Goal: Task Accomplishment & Management: Use online tool/utility

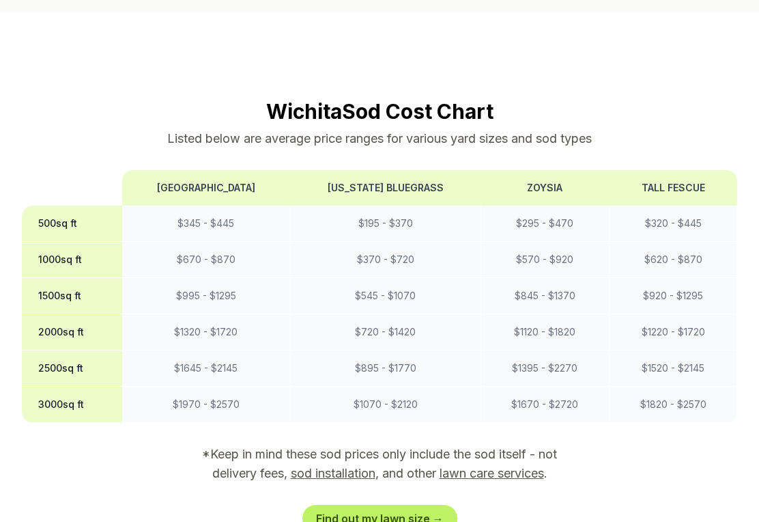
scroll to position [1088, 0]
click at [350, 506] on link "Find out my lawn size →" at bounding box center [379, 519] width 155 height 27
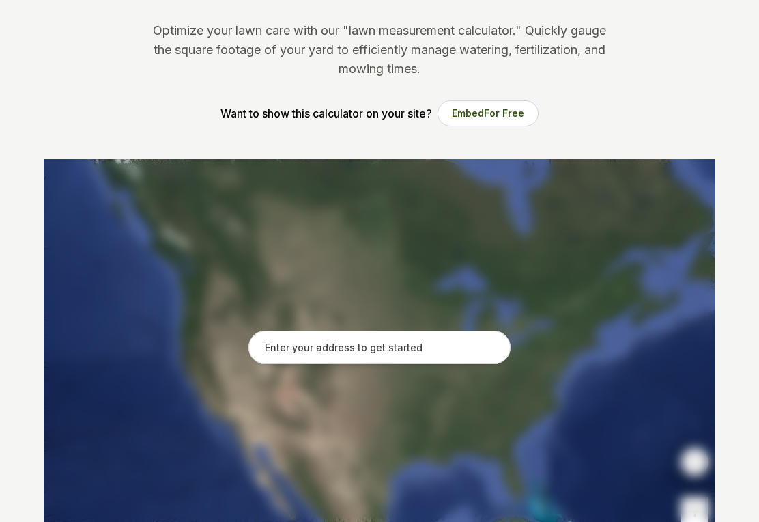
scroll to position [137, 0]
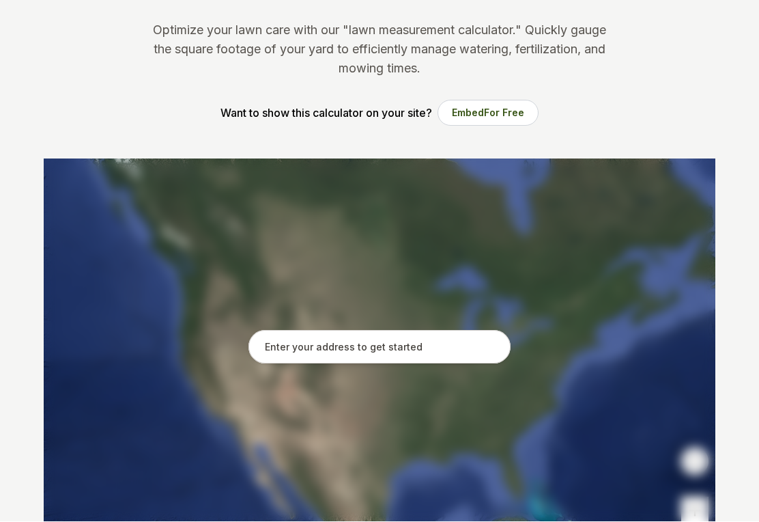
click at [280, 350] on input "text" at bounding box center [380, 347] width 262 height 34
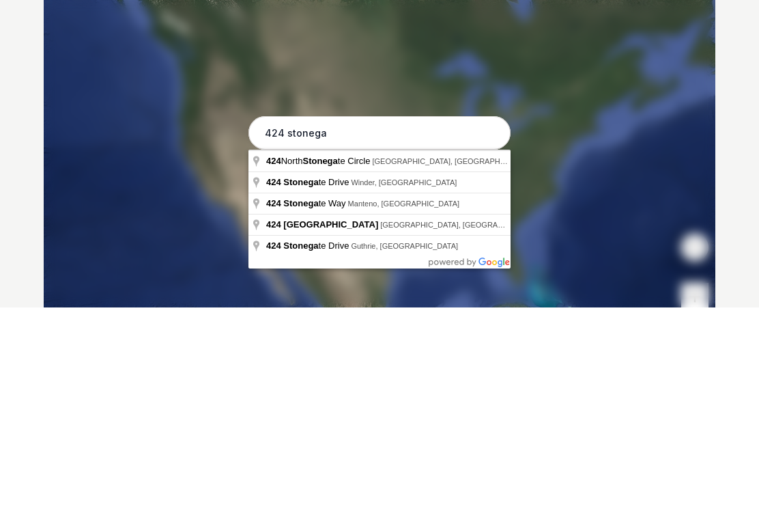
type input "424 North Stonegate Circle, Derby, KS"
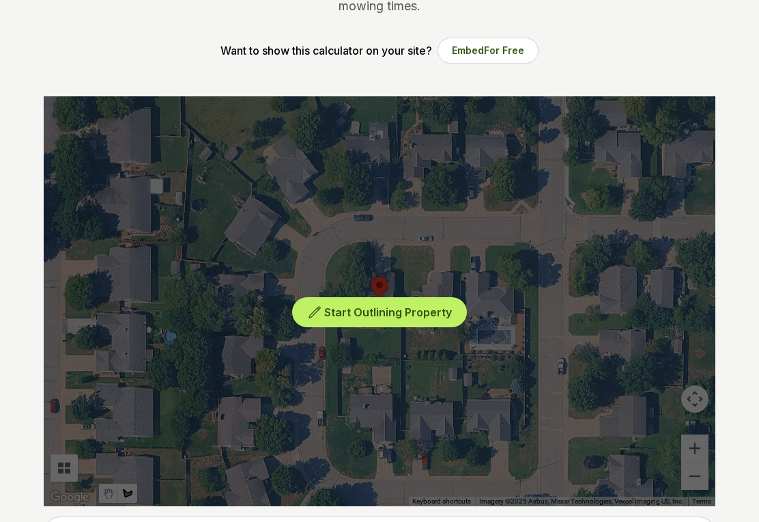
scroll to position [200, 0]
click at [482, 44] on button "Embed For Free" at bounding box center [488, 51] width 101 height 26
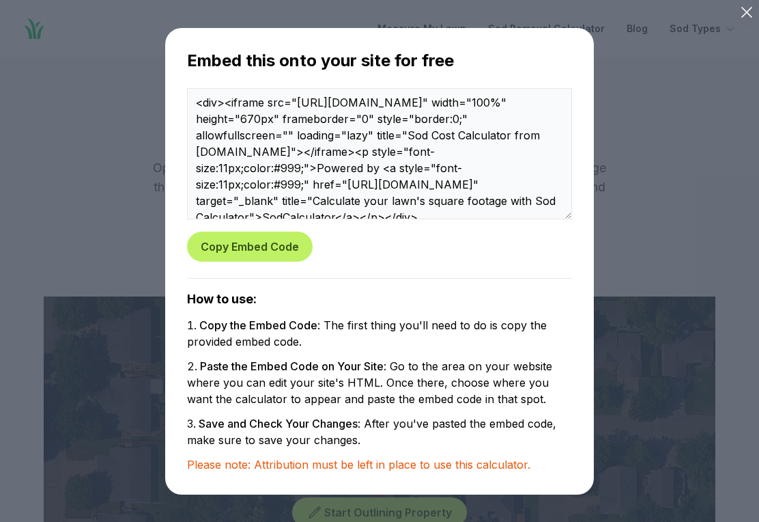
scroll to position [0, 0]
click at [89, 182] on div "Embed this onto your site for free <div><iframe src="https://www.sodcalculator.…" at bounding box center [380, 261] width 716 height 478
click at [243, 252] on button "Copy Embed Code" at bounding box center [250, 246] width 126 height 30
click at [75, 267] on div "Embed this onto your site for free <div><iframe src="https://www.sodcalculator.…" at bounding box center [380, 261] width 716 height 478
click at [78, 401] on div "Embed this onto your site for free <div><iframe src="https://www.sodcalculator.…" at bounding box center [380, 261] width 716 height 478
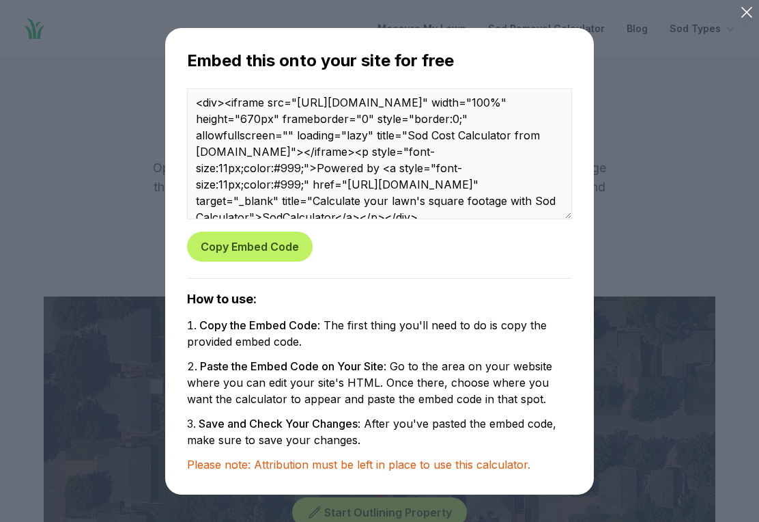
click at [89, 117] on div "Embed this onto your site for free <div><iframe src="https://www.sodcalculator.…" at bounding box center [380, 261] width 716 height 478
click at [105, 415] on div "Embed this onto your site for free <div><iframe src="https://www.sodcalculator.…" at bounding box center [380, 261] width 716 height 478
click at [47, 210] on div "Embed this onto your site for free <div><iframe src="https://www.sodcalculator.…" at bounding box center [380, 261] width 716 height 478
click at [97, 183] on div "Embed this onto your site for free <div><iframe src="https://www.sodcalculator.…" at bounding box center [380, 261] width 716 height 478
click at [85, 355] on div "Embed this onto your site for free <div><iframe src="https://www.sodcalculator.…" at bounding box center [380, 261] width 716 height 478
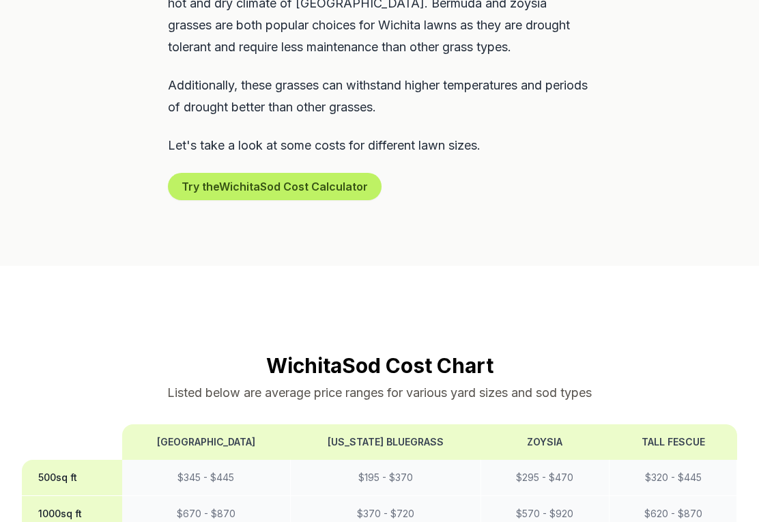
scroll to position [849, 0]
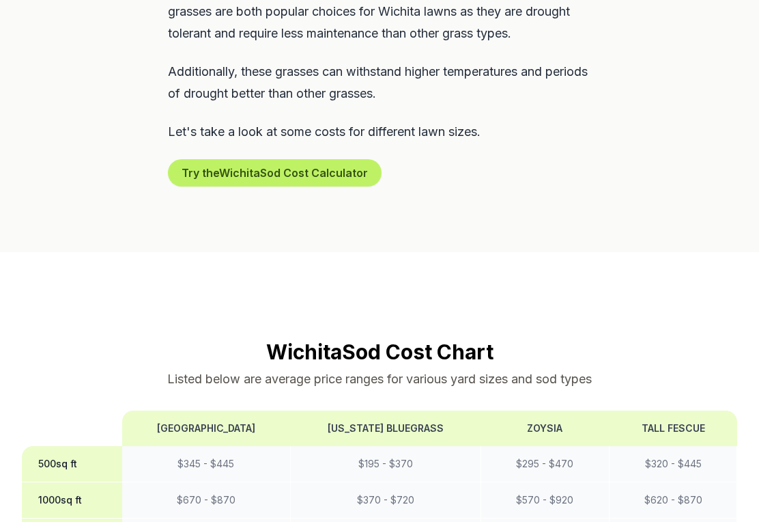
click at [242, 159] on button "Try the Wichita Sod Cost Calculator" at bounding box center [275, 172] width 214 height 27
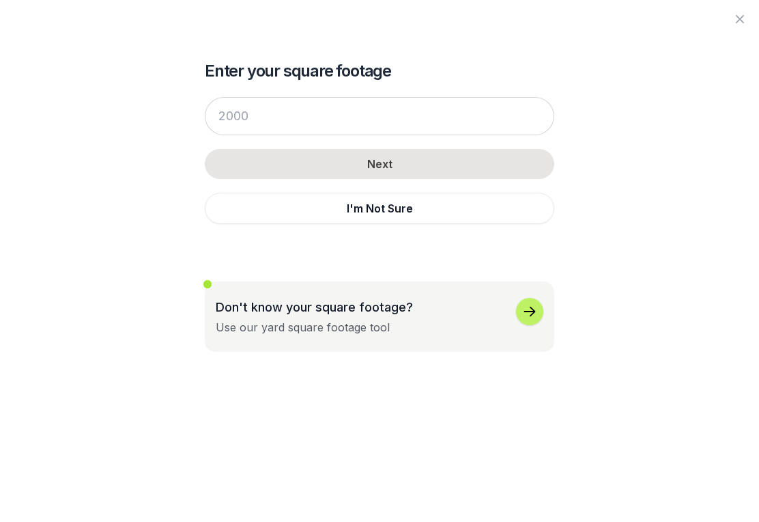
click at [530, 321] on div "button" at bounding box center [529, 311] width 27 height 27
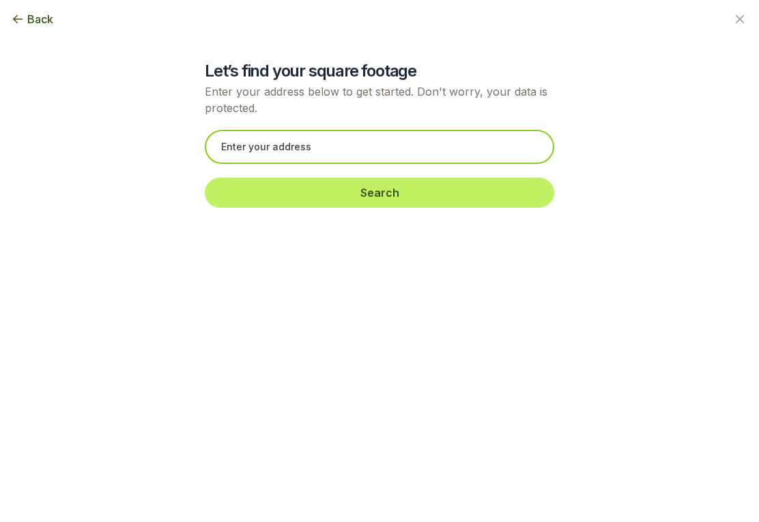
click at [234, 150] on input "text" at bounding box center [380, 147] width 350 height 34
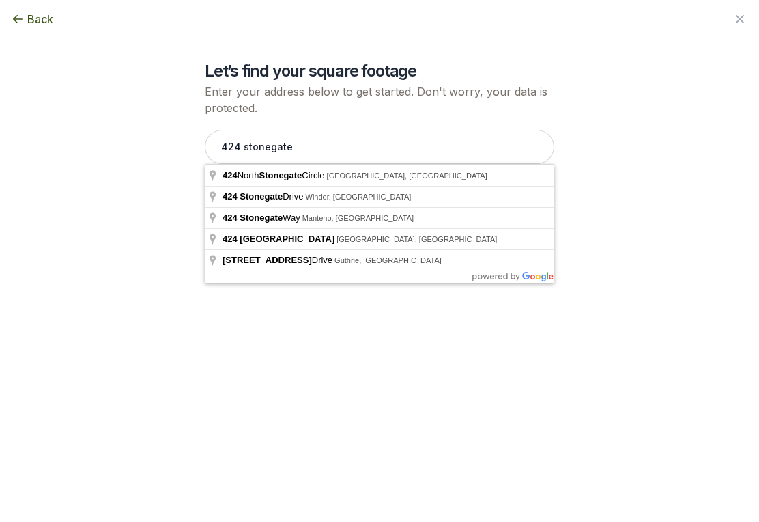
type input "[STREET_ADDRESS]"
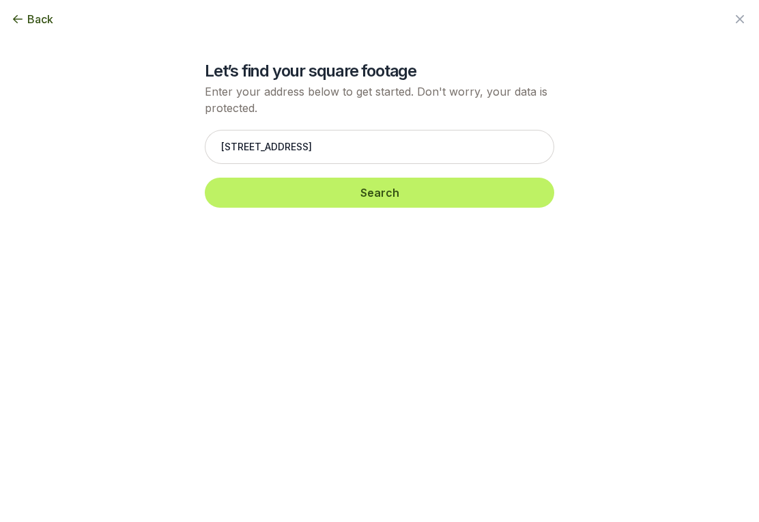
click at [266, 197] on button "Search" at bounding box center [380, 193] width 350 height 30
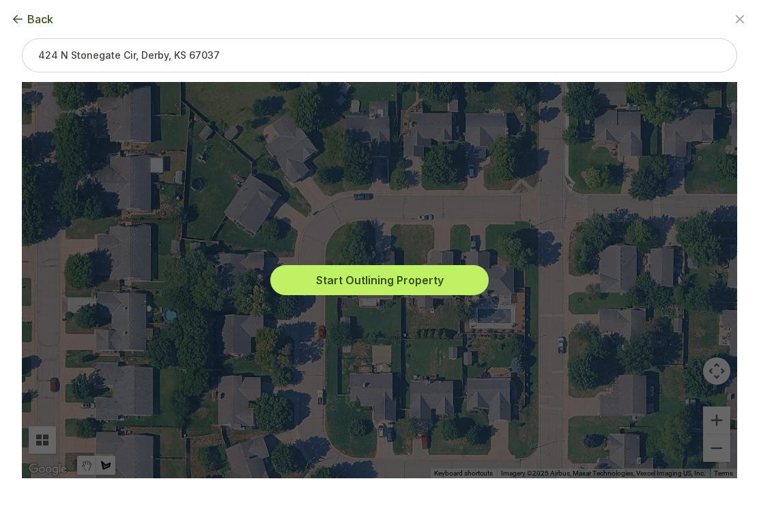
scroll to position [852, 0]
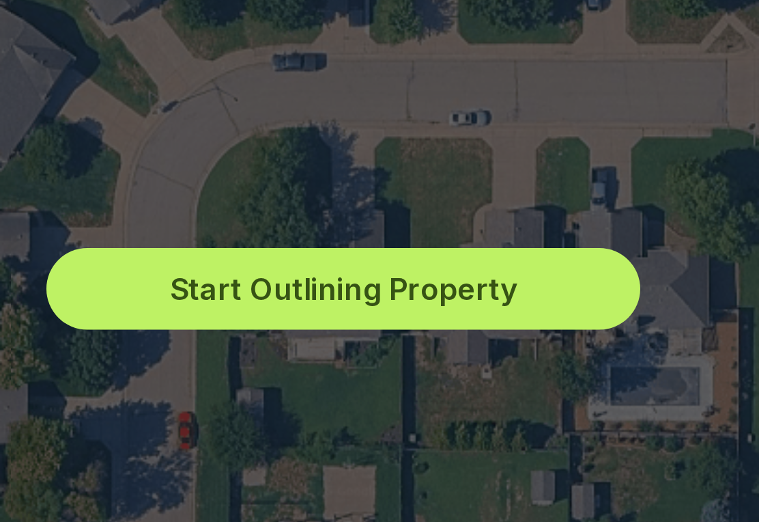
click at [270, 265] on button "Start Outlining Property" at bounding box center [379, 280] width 218 height 30
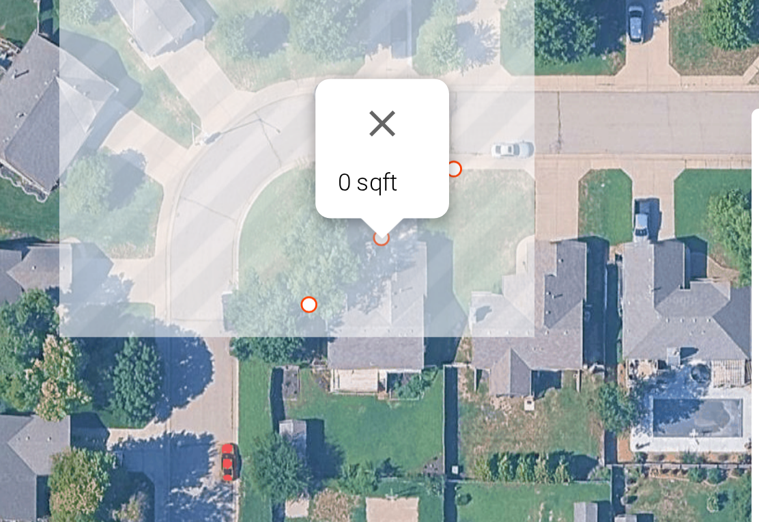
click at [378, 203] on button "Close" at bounding box center [394, 219] width 33 height 33
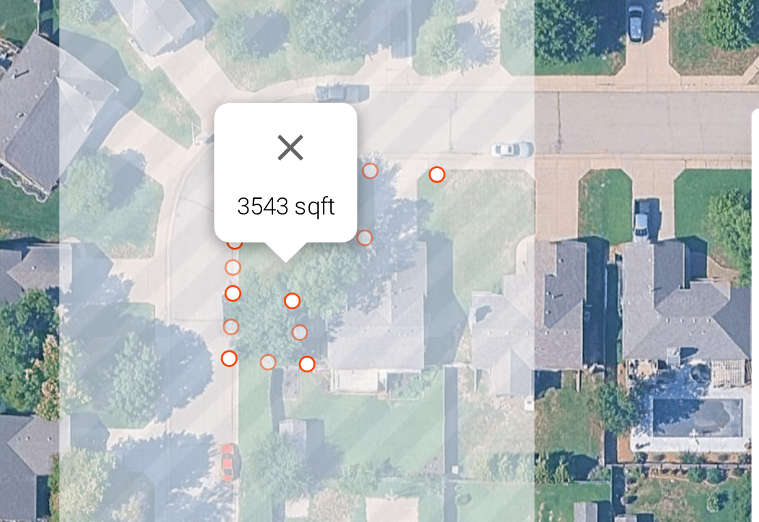
click at [344, 212] on button "Close" at bounding box center [360, 228] width 33 height 33
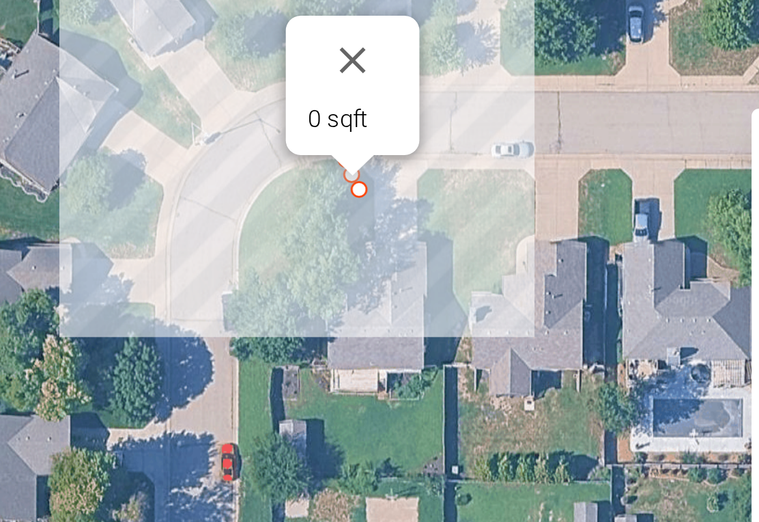
click at [133, 89] on div "0 sqft" at bounding box center [380, 280] width 716 height 396
click at [367, 180] on button "Close" at bounding box center [383, 196] width 33 height 33
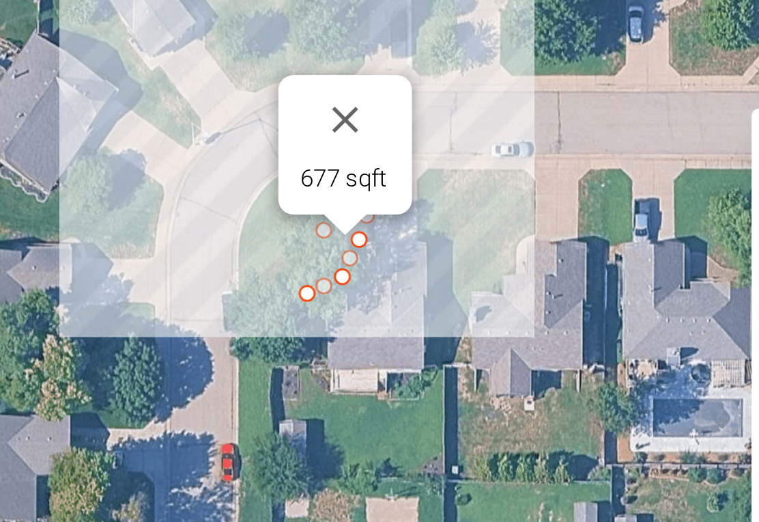
click at [364, 201] on button "Close" at bounding box center [380, 217] width 33 height 33
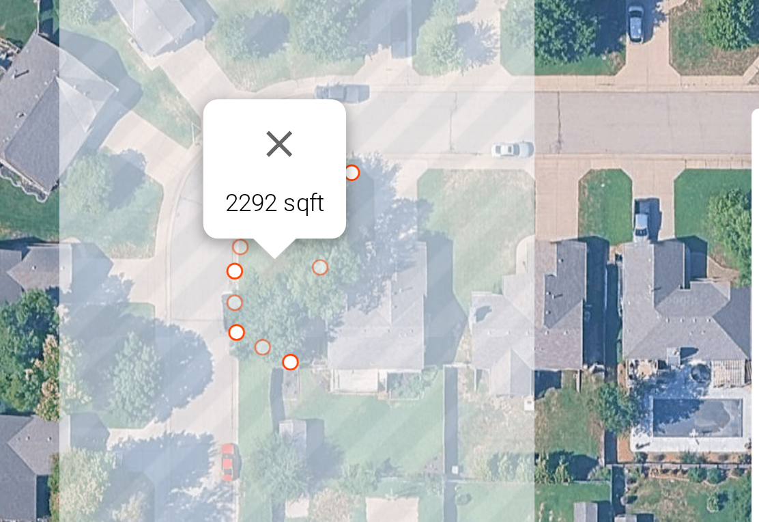
click at [340, 210] on button "Close" at bounding box center [356, 226] width 33 height 33
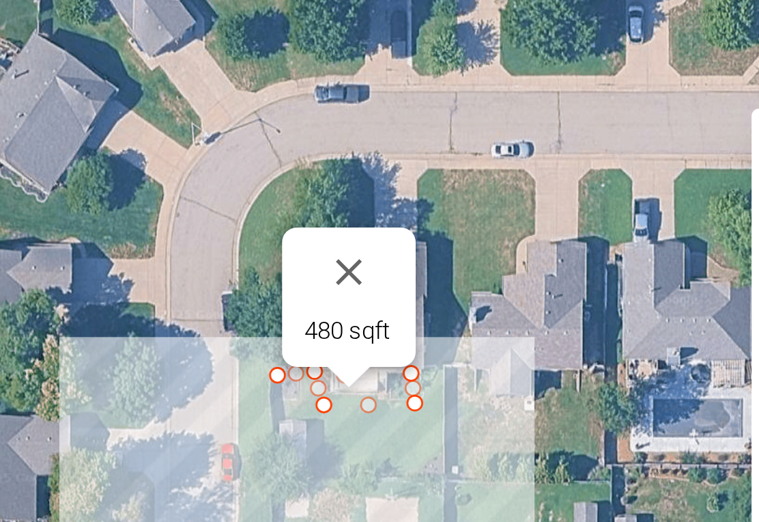
click at [365, 257] on button "Close" at bounding box center [381, 273] width 33 height 33
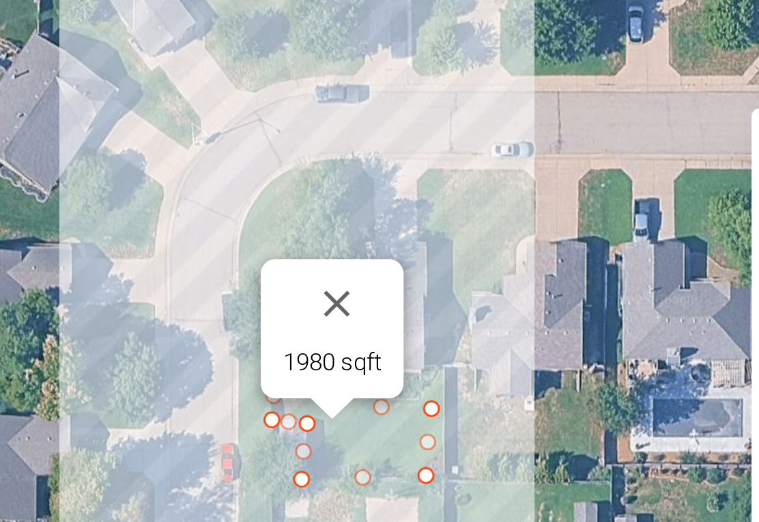
click at [361, 269] on button "Close" at bounding box center [377, 285] width 33 height 33
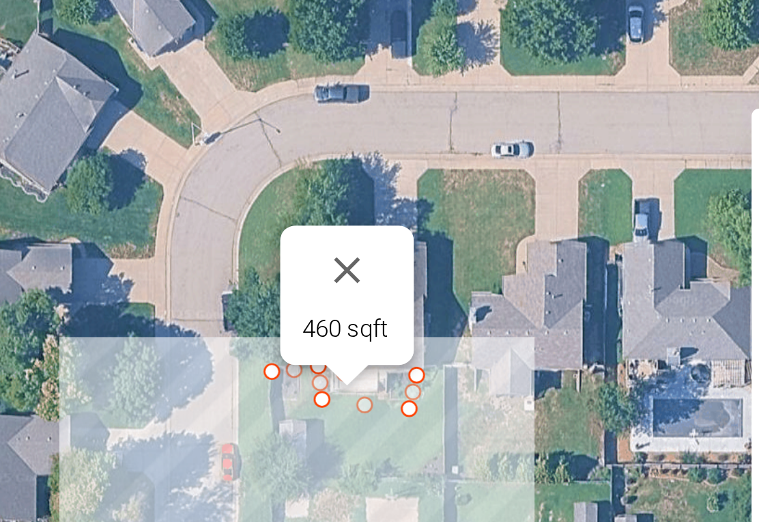
click at [365, 257] on button "Close" at bounding box center [381, 273] width 33 height 33
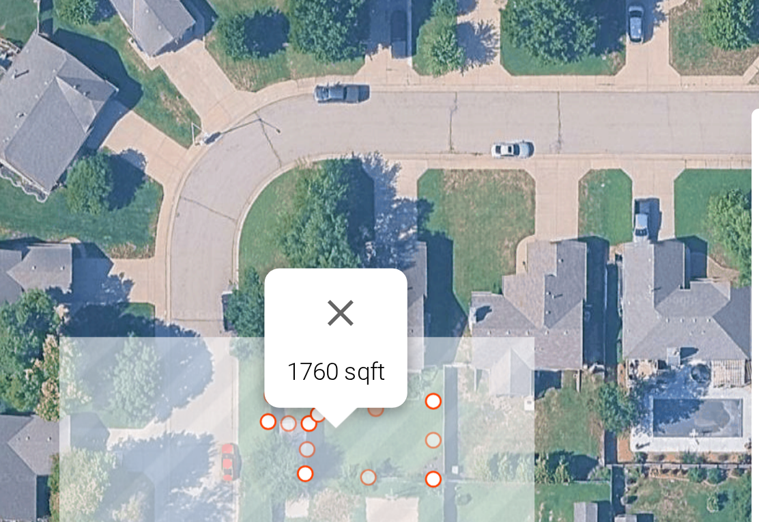
click at [382, 315] on div at bounding box center [392, 325] width 20 height 20
click at [363, 272] on button "Close" at bounding box center [379, 288] width 33 height 33
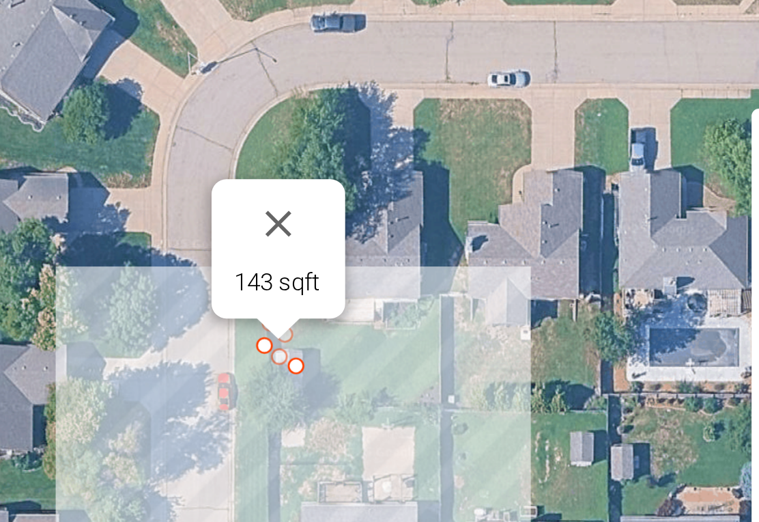
click at [339, 240] on button "Close" at bounding box center [355, 256] width 33 height 33
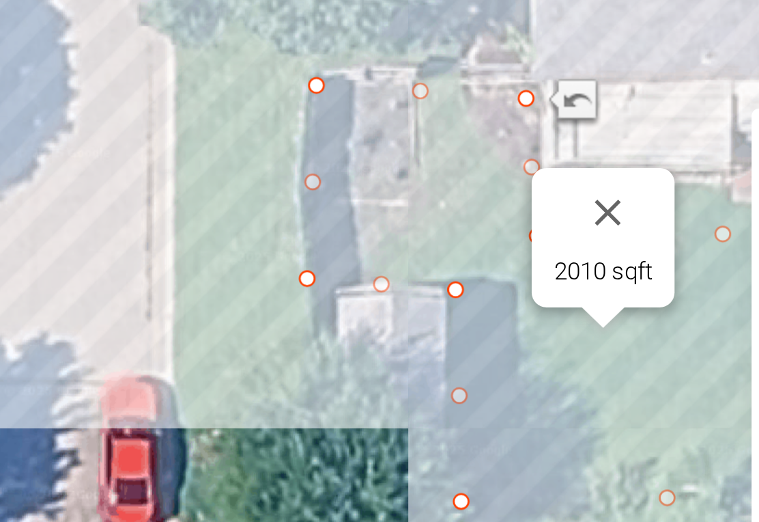
click at [461, 236] on button "Close" at bounding box center [477, 252] width 33 height 33
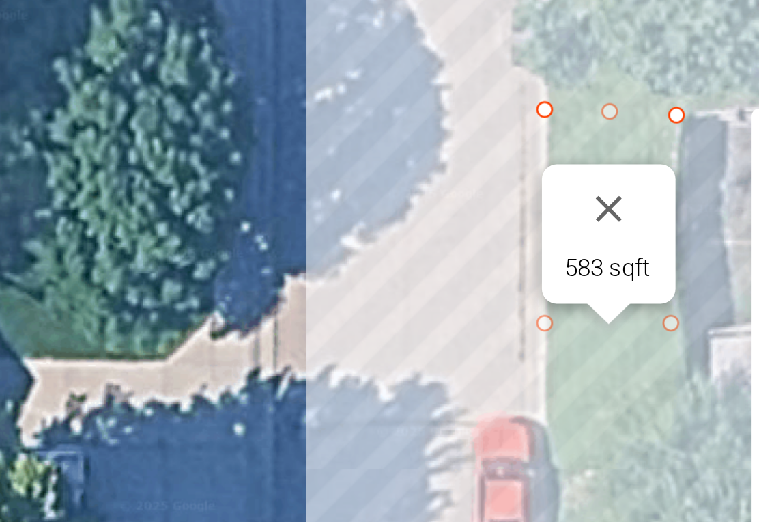
click at [461, 234] on button "Close" at bounding box center [477, 250] width 33 height 33
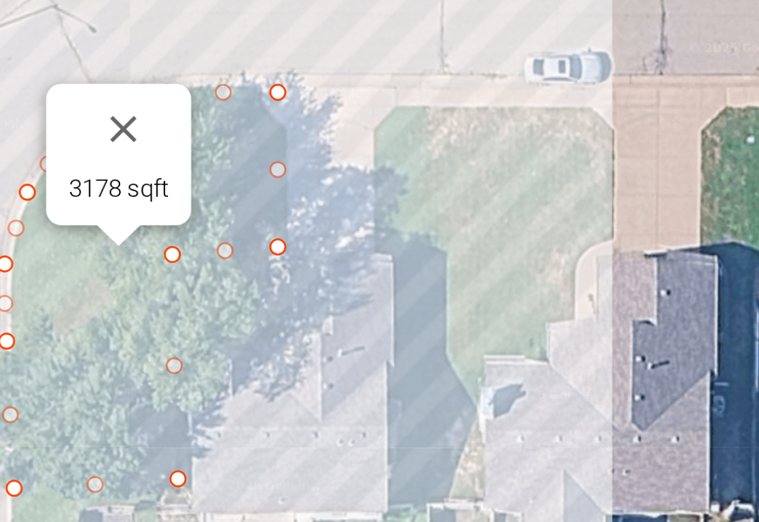
click at [154, 82] on div "3178 sqft" at bounding box center [380, 280] width 716 height 396
click at [265, 214] on button "Close" at bounding box center [281, 230] width 33 height 33
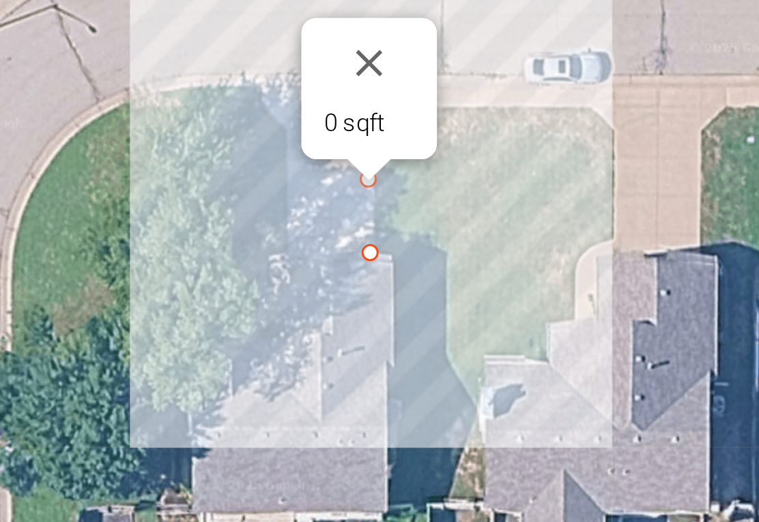
click at [354, 190] on button "Close" at bounding box center [370, 206] width 33 height 33
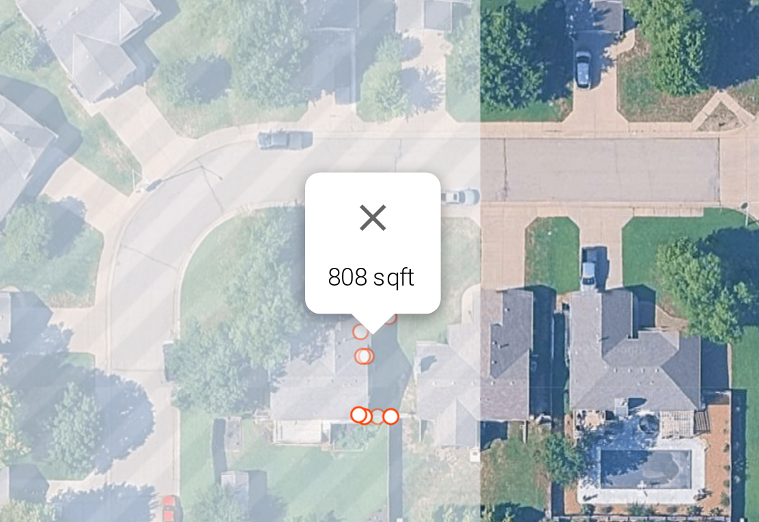
click at [355, 246] on button "Close" at bounding box center [371, 262] width 33 height 33
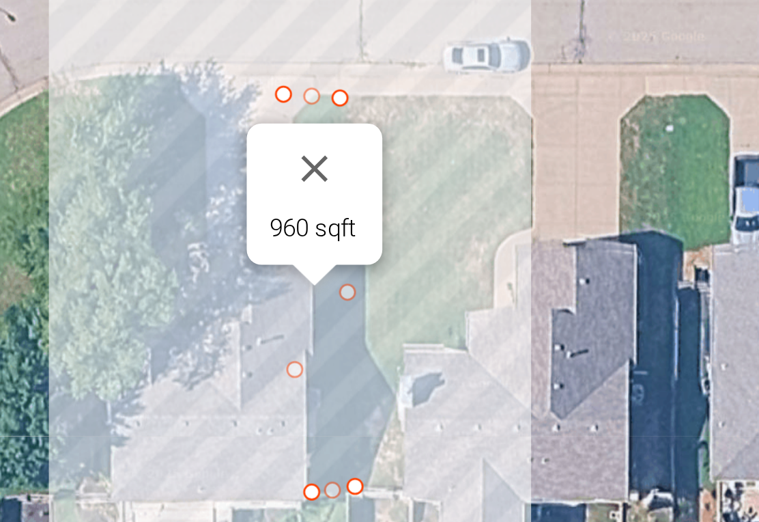
click at [334, 228] on button "Close" at bounding box center [350, 244] width 33 height 33
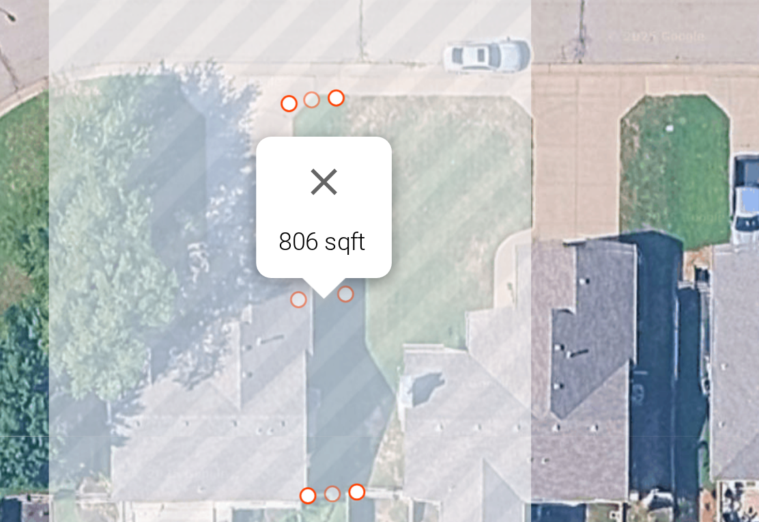
click at [74, 132] on div "806 sqft" at bounding box center [380, 280] width 716 height 396
click at [337, 233] on button "Close" at bounding box center [353, 249] width 33 height 33
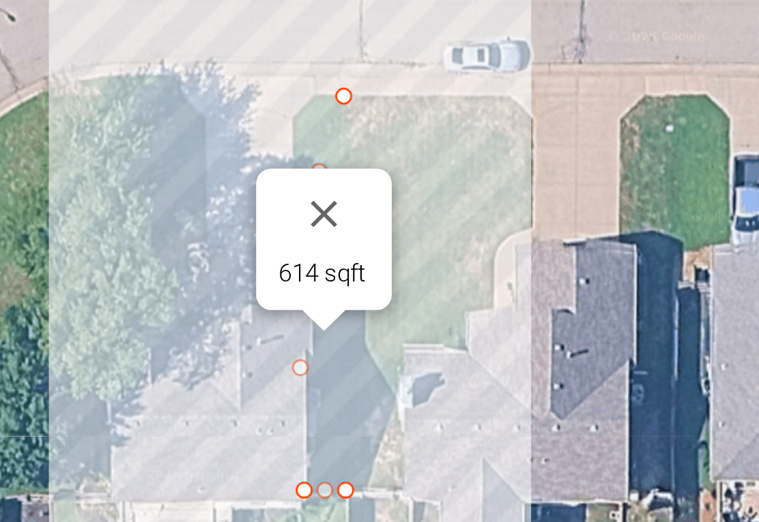
click at [337, 244] on button "Close" at bounding box center [353, 260] width 33 height 33
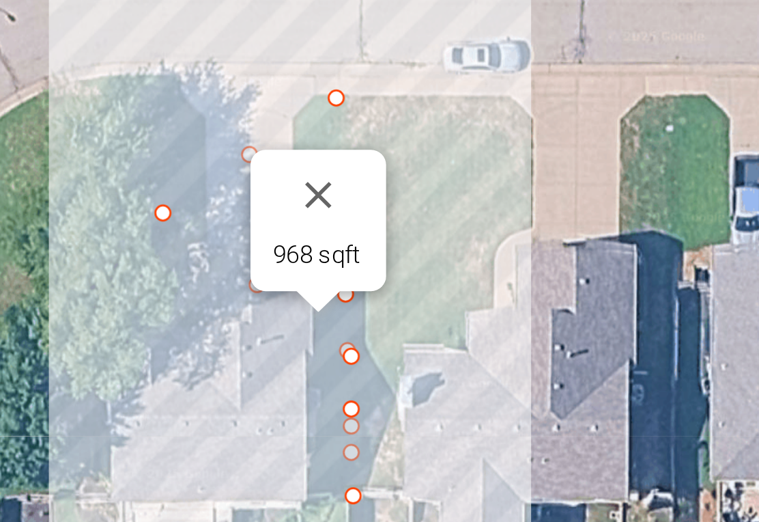
click at [335, 238] on button "Close" at bounding box center [351, 254] width 33 height 33
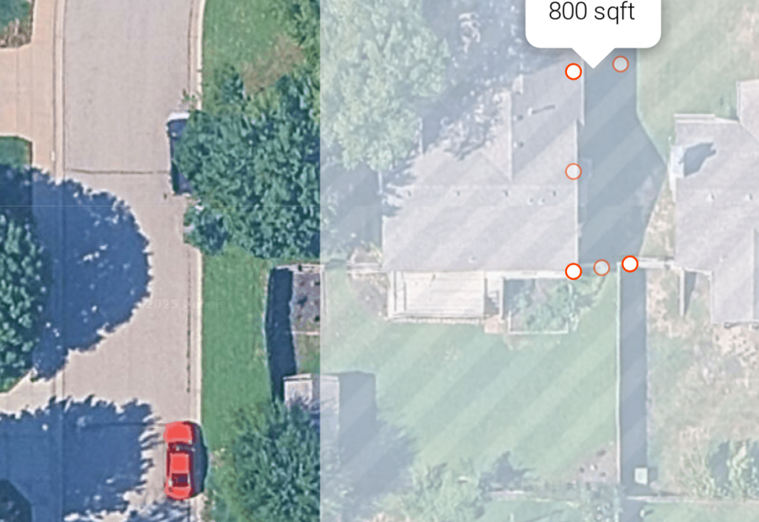
click at [75, 93] on div "800 sqft" at bounding box center [380, 280] width 716 height 396
click at [77, 98] on div "800 sqft" at bounding box center [380, 280] width 716 height 396
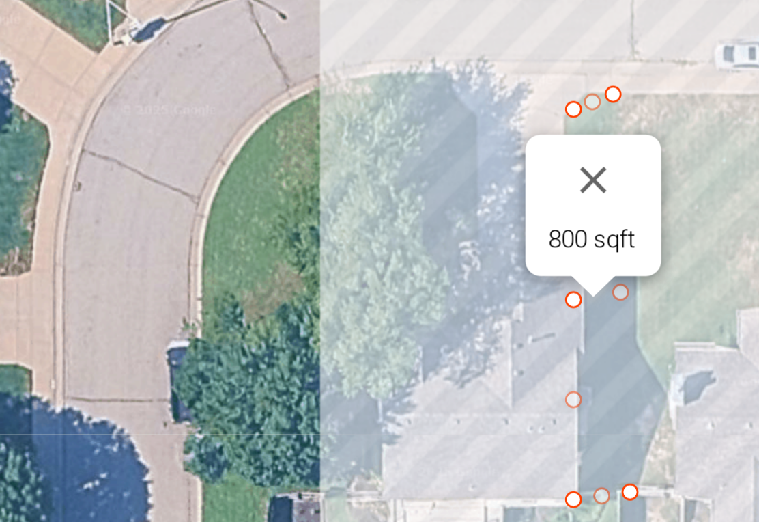
click at [337, 233] on button "Close" at bounding box center [353, 249] width 33 height 33
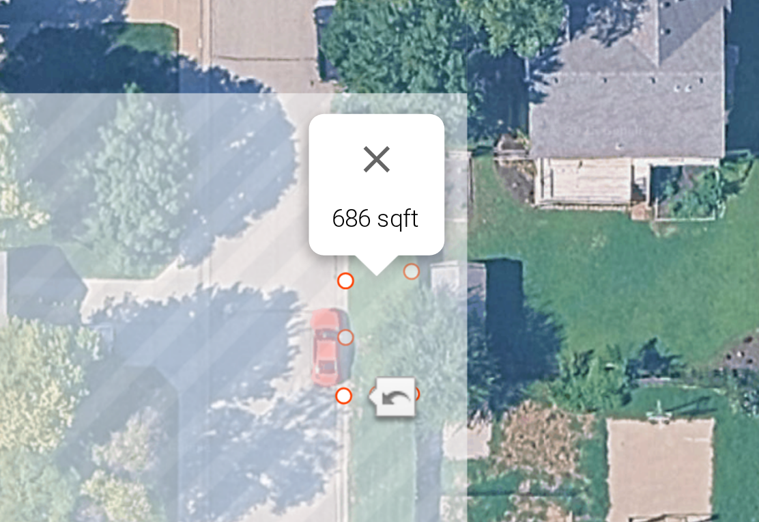
click at [273, 225] on button "Close" at bounding box center [289, 241] width 33 height 33
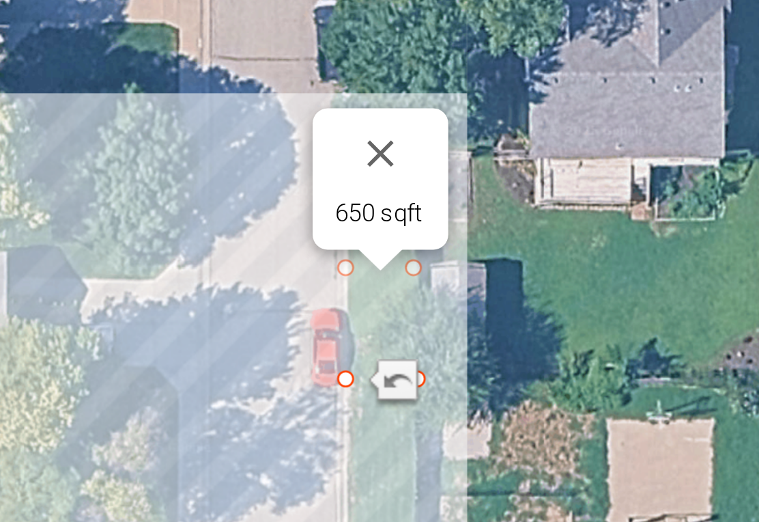
click at [274, 223] on button "Close" at bounding box center [290, 239] width 33 height 33
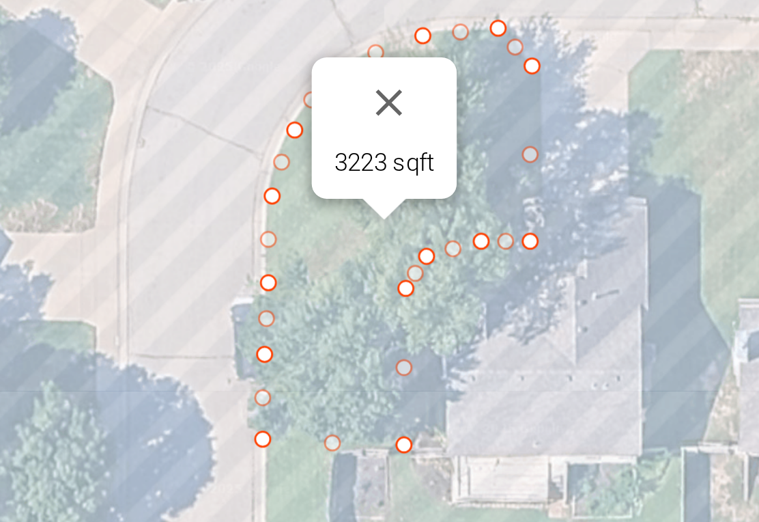
type input "3210"
click at [278, 205] on button "Close" at bounding box center [294, 221] width 33 height 33
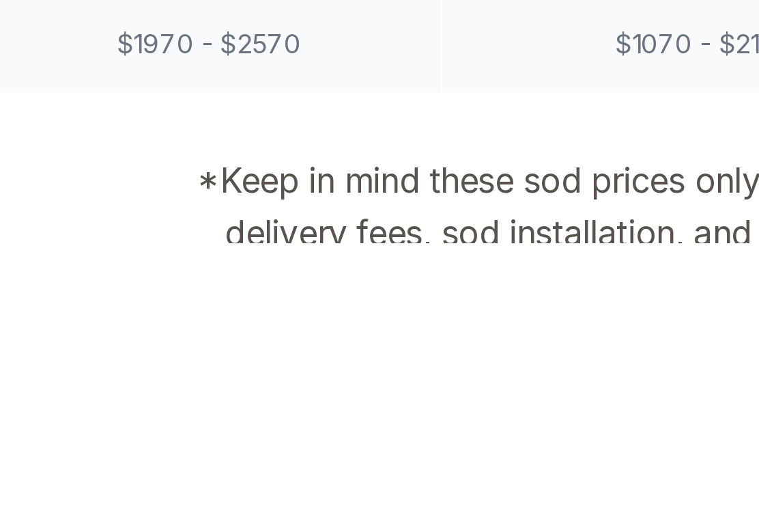
scroll to position [711, 0]
